Goal: Task Accomplishment & Management: Use online tool/utility

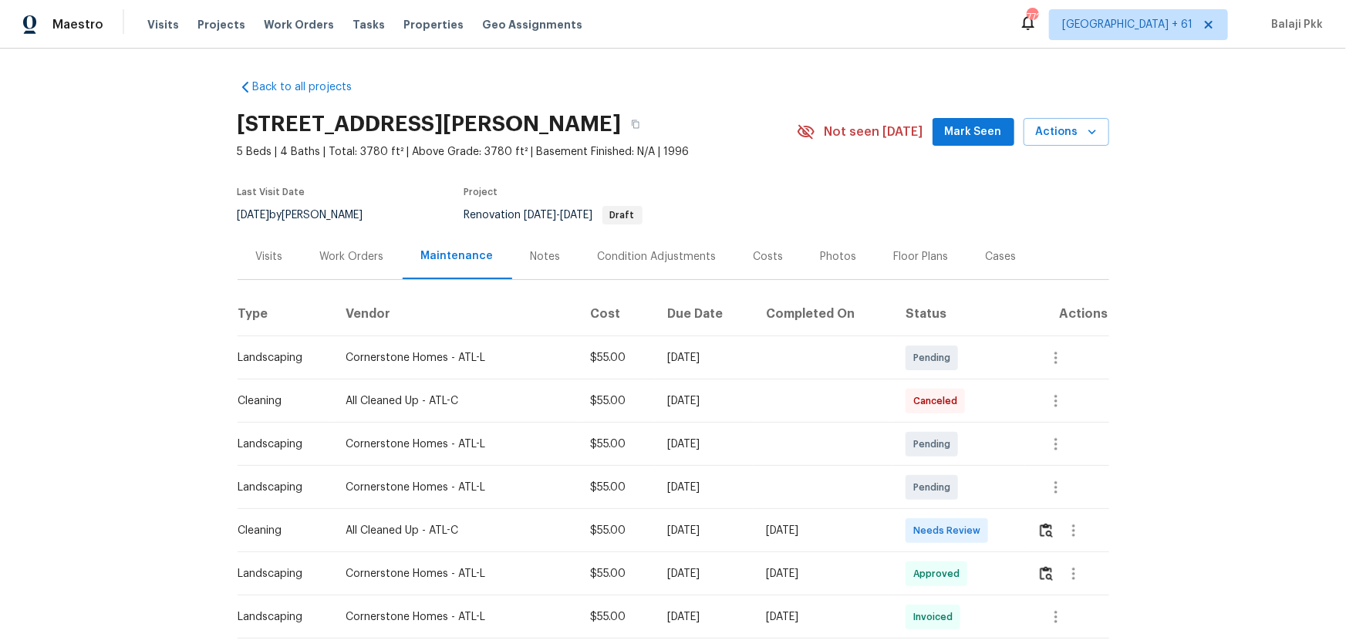
click at [958, 425] on td at bounding box center [1066, 530] width 83 height 43
click at [958, 425] on img "button" at bounding box center [1046, 530] width 13 height 15
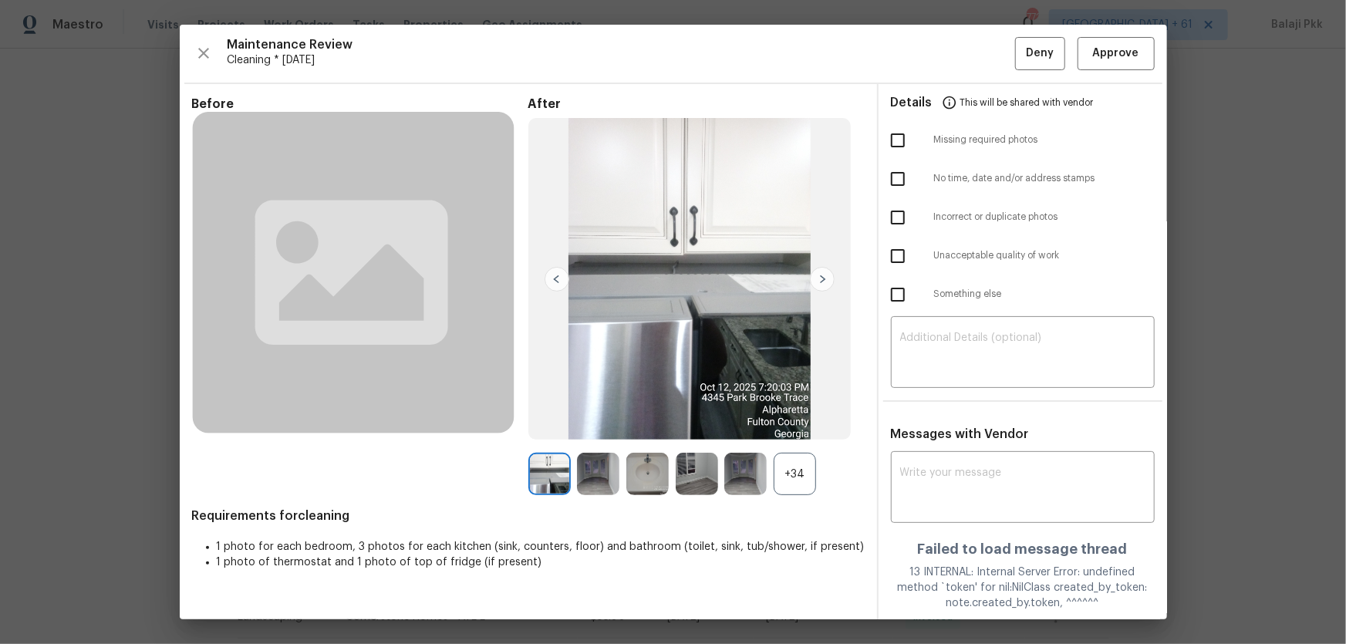
click at [806, 425] on div "+34" at bounding box center [795, 474] width 42 height 42
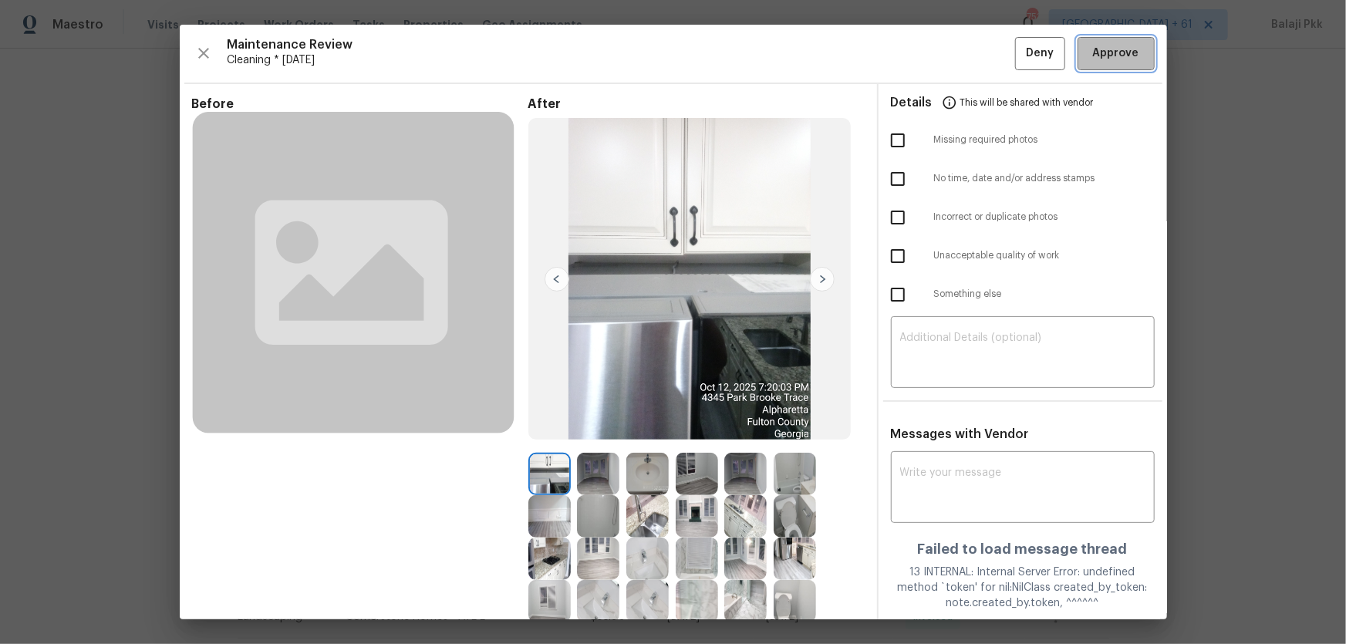
click at [958, 58] on span "Approve" at bounding box center [1116, 53] width 46 height 19
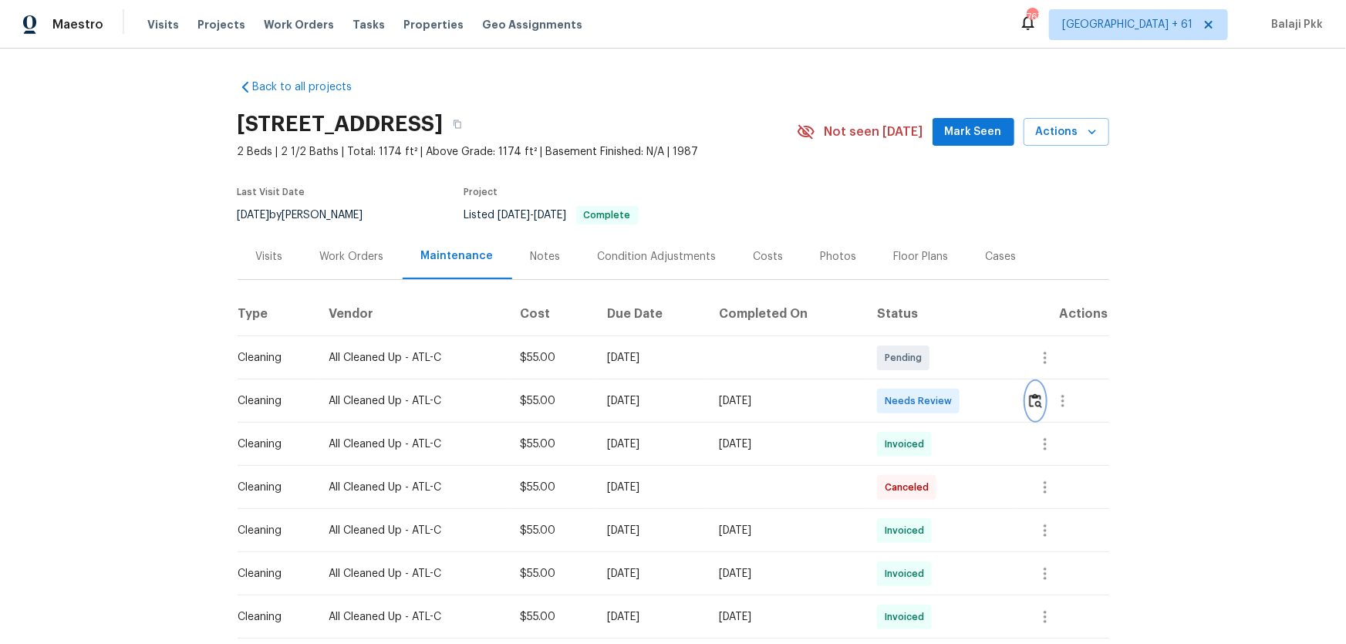
click at [958, 407] on img "button" at bounding box center [1035, 401] width 13 height 15
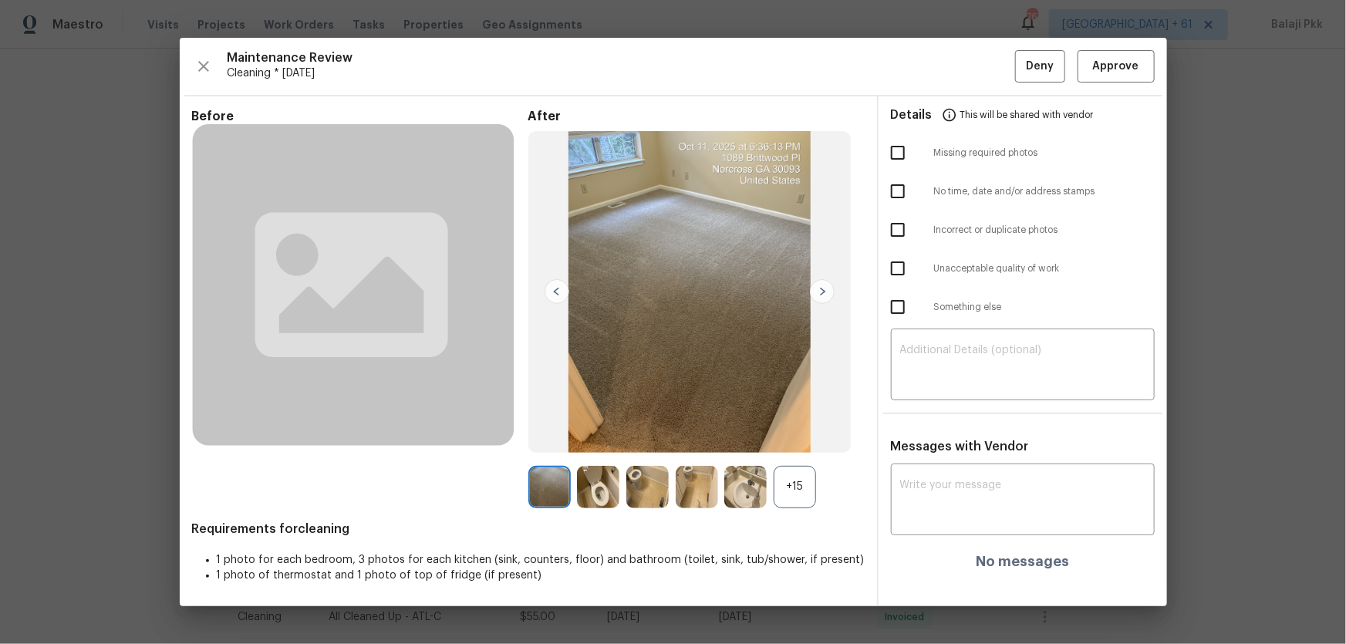
click at [802, 425] on div "+15" at bounding box center [795, 487] width 42 height 42
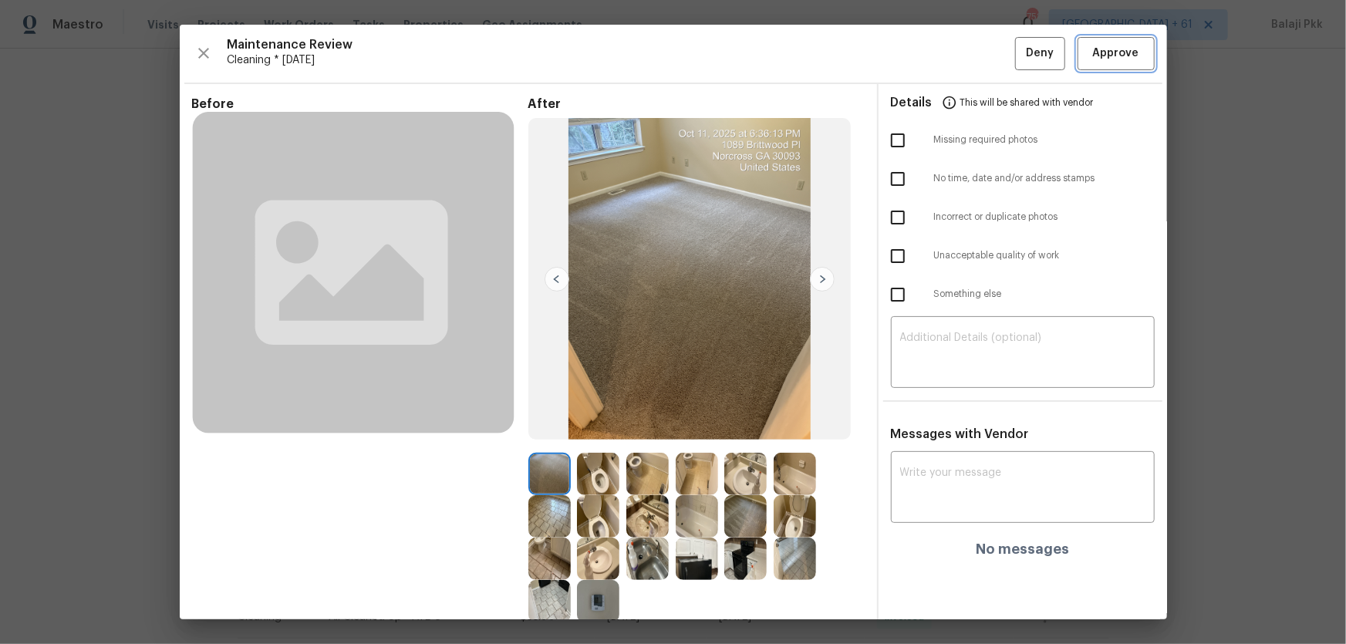
click at [958, 44] on span "Approve" at bounding box center [1116, 53] width 46 height 19
